Goal: Task Accomplishment & Management: Use online tool/utility

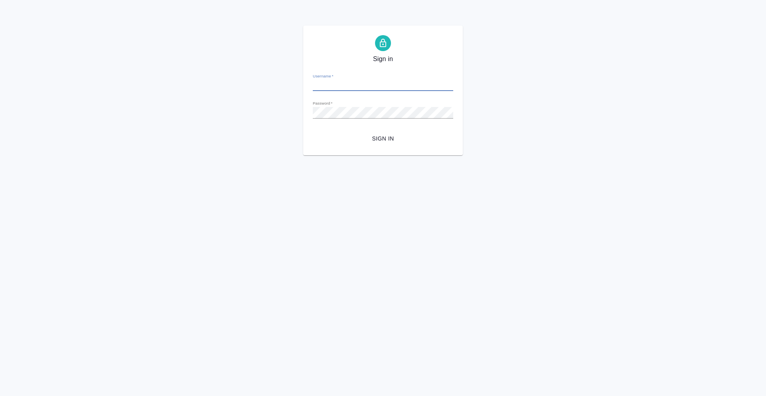
type input "a.gorokhova@awatera.com"
click at [380, 135] on span "Sign in" at bounding box center [383, 139] width 128 height 10
click at [272, 111] on div "Sign in Username   * a.gorokhova@awatera.com Password   * urlPath   * / Sign in" at bounding box center [383, 91] width 766 height 130
click at [294, 112] on div "Sign in Username   * a.gorokhova@awatera.com Password   * urlPath   * / Sign in" at bounding box center [383, 91] width 766 height 130
click at [313, 131] on button "Sign in" at bounding box center [383, 138] width 140 height 15
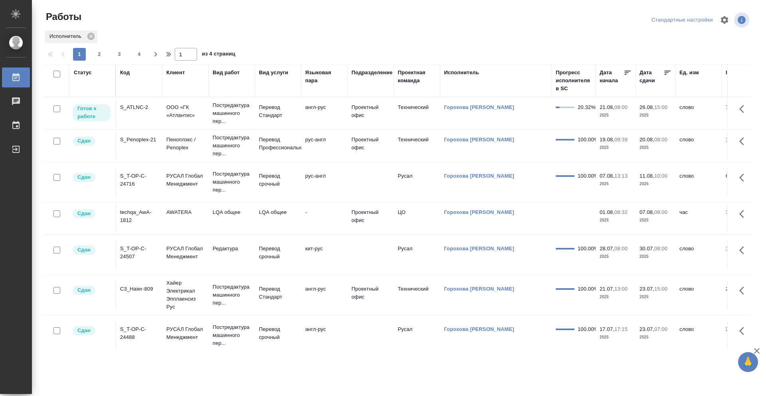
click at [666, 73] on icon at bounding box center [667, 73] width 6 height 4
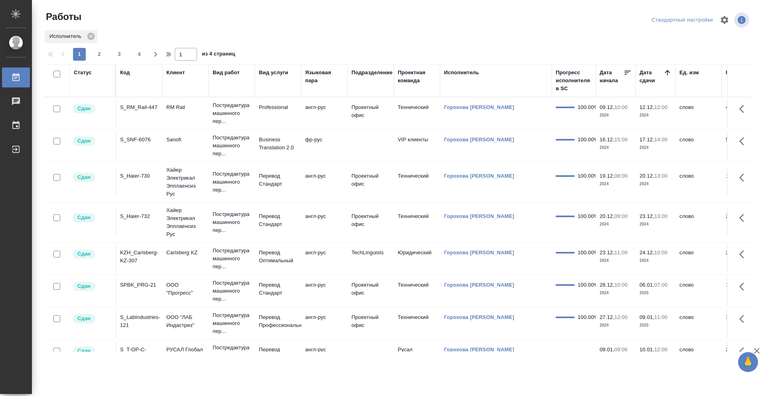
click at [666, 73] on icon at bounding box center [667, 73] width 8 height 8
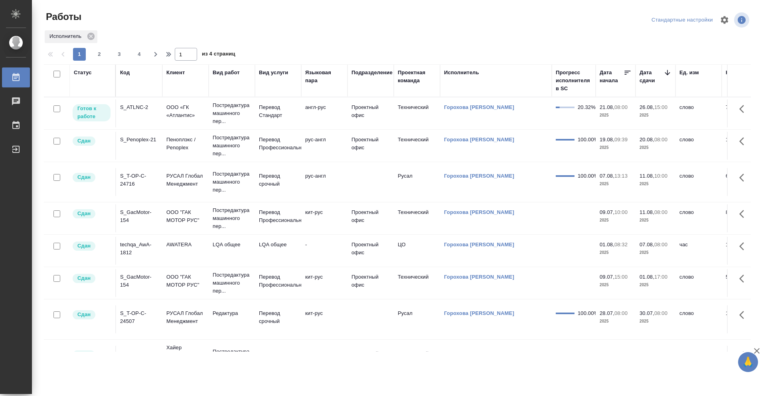
click at [139, 115] on td "S_ATLNC-2" at bounding box center [139, 113] width 46 height 28
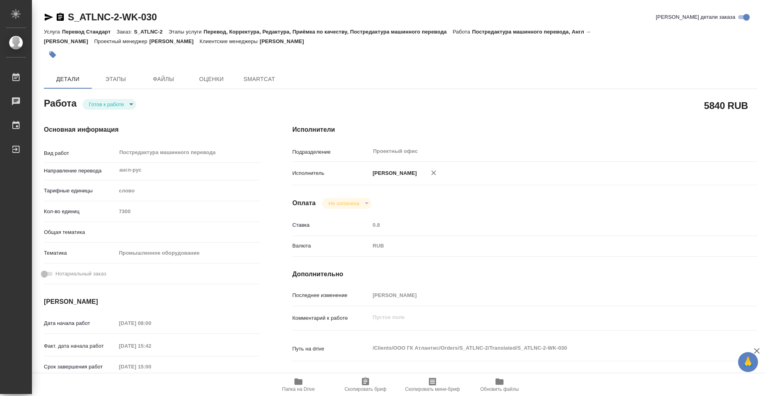
type textarea "x"
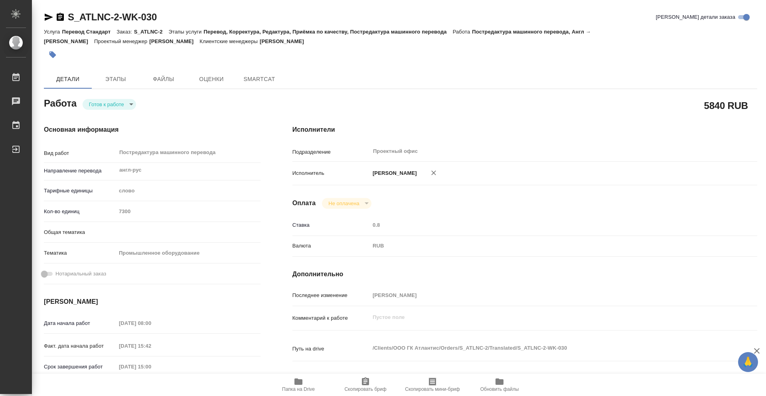
type textarea "x"
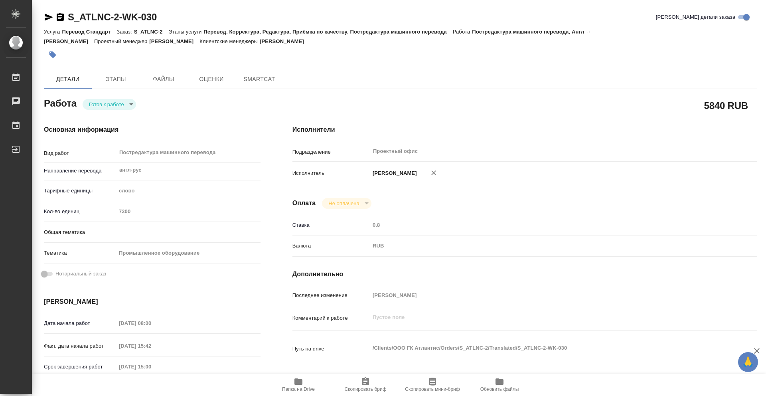
type textarea "x"
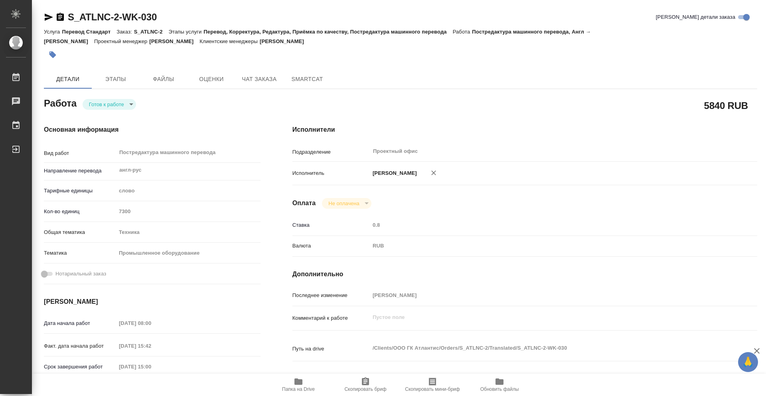
type textarea "x"
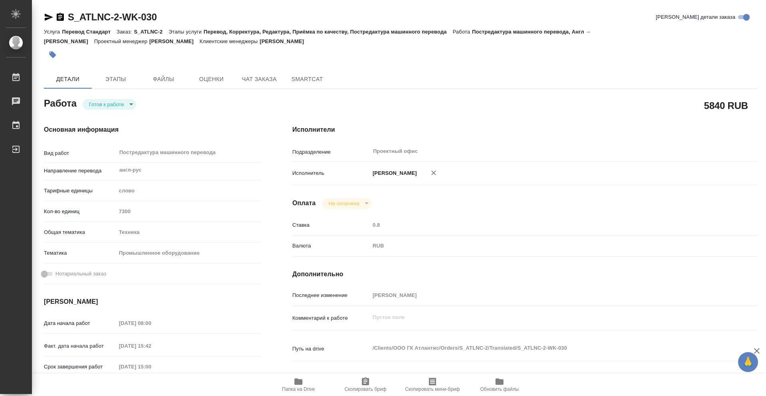
type textarea "x"
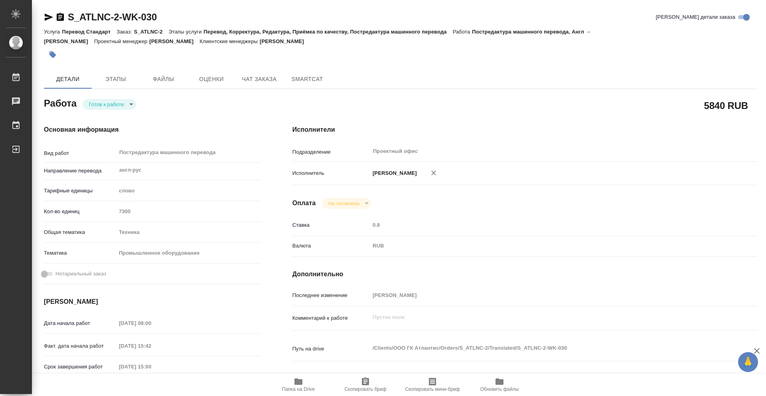
click at [296, 379] on icon "button" at bounding box center [298, 381] width 8 height 6
